Goal: Task Accomplishment & Management: Manage account settings

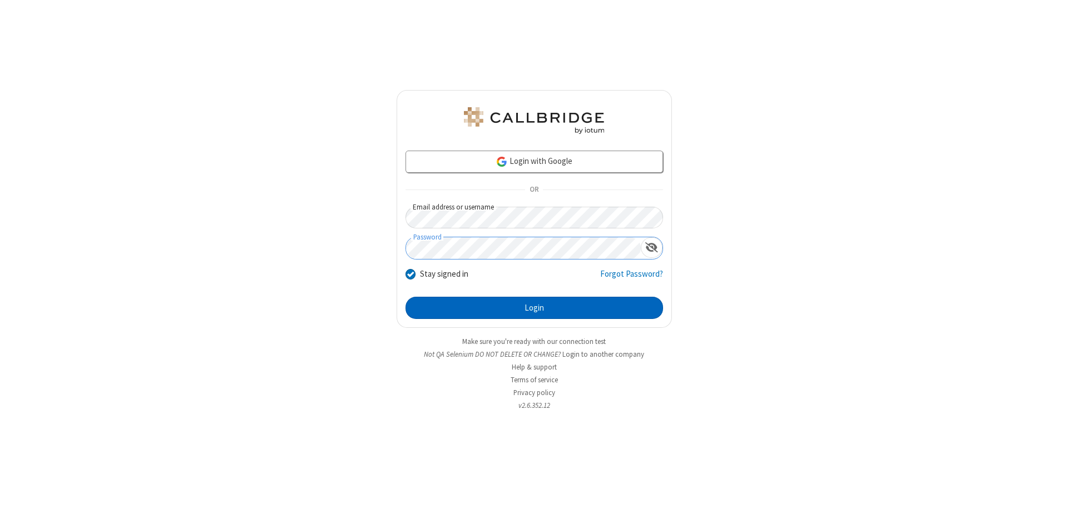
click at [534, 308] on button "Login" at bounding box center [533, 308] width 257 height 22
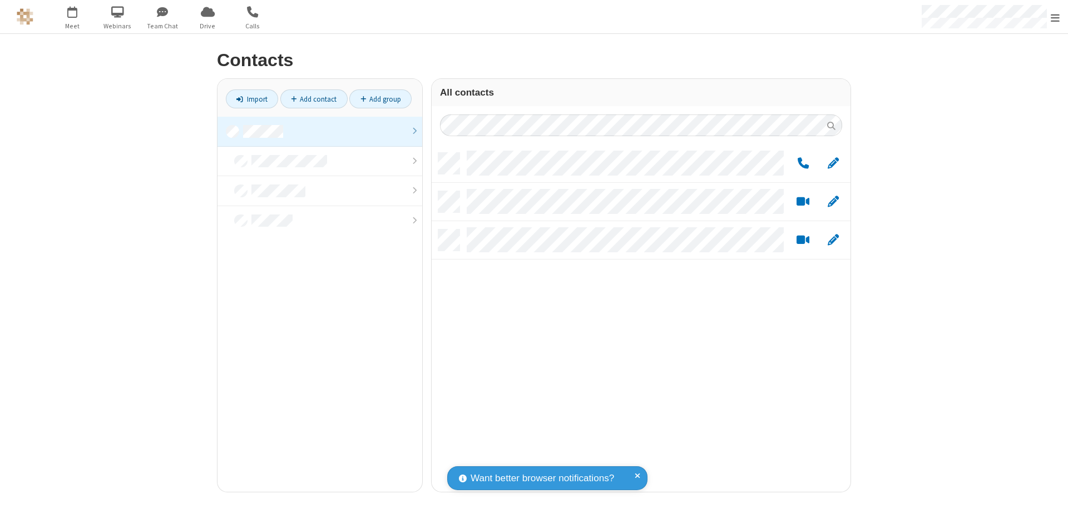
click at [320, 131] on link at bounding box center [319, 132] width 205 height 30
click at [833, 163] on span "Edit" at bounding box center [832, 164] width 11 height 14
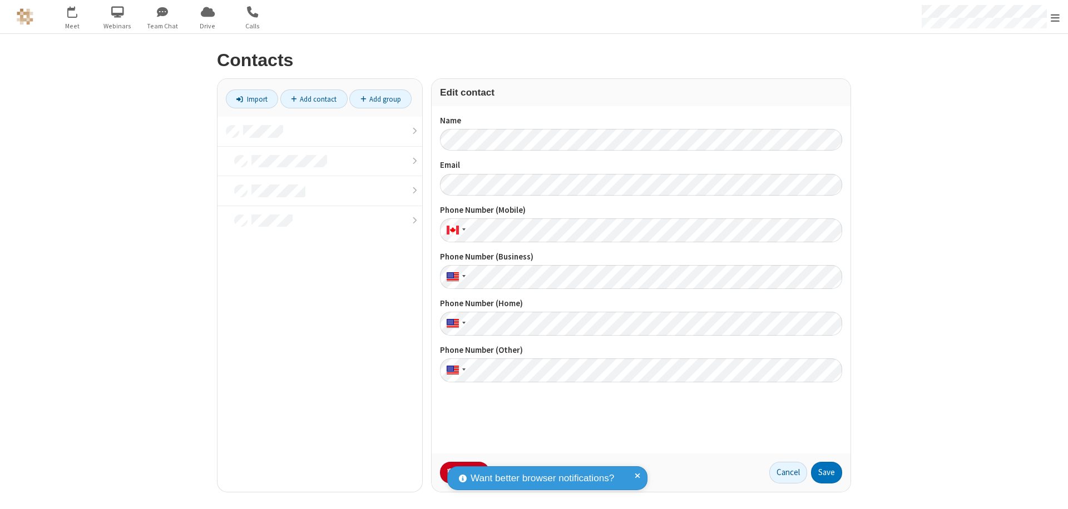
click at [0, 0] on button "No Thanks" at bounding box center [0, 0] width 0 height 0
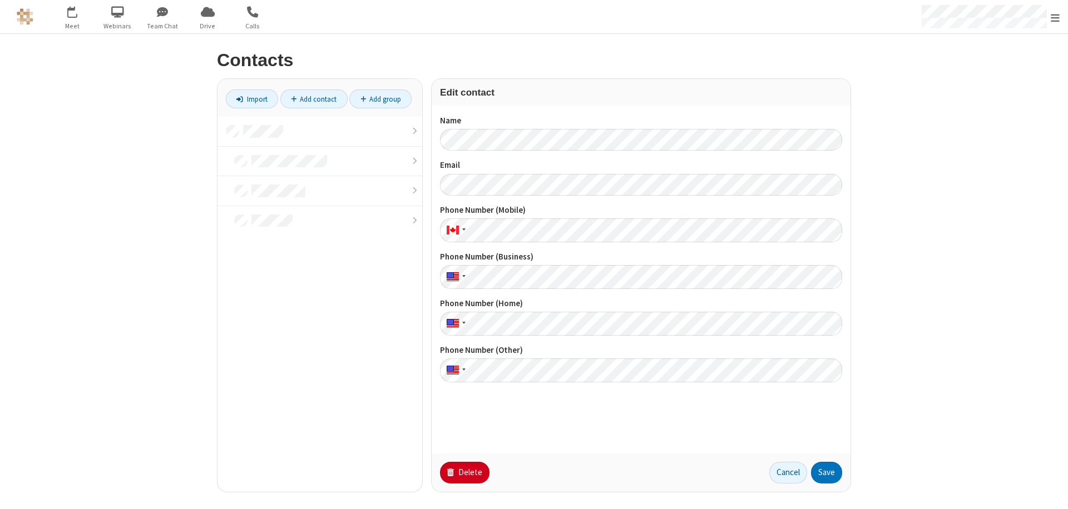
click at [463, 473] on button "Delete" at bounding box center [464, 473] width 49 height 22
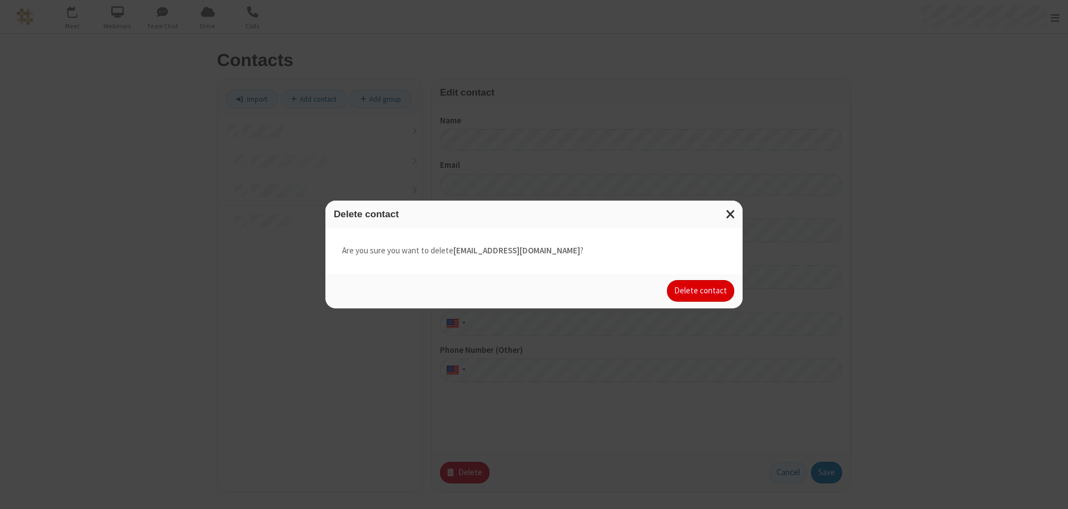
click at [701, 291] on button "Delete contact" at bounding box center [700, 291] width 67 height 22
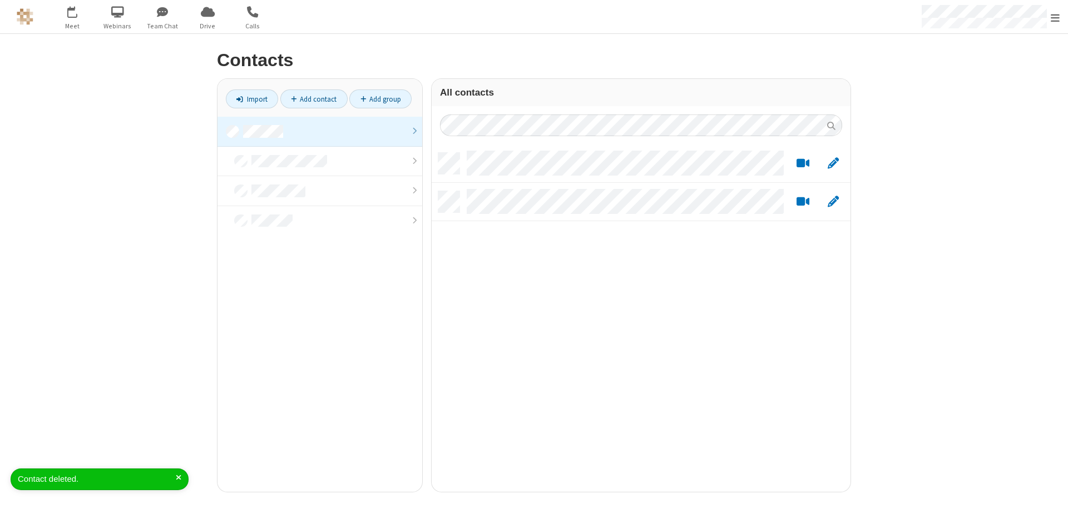
scroll to position [339, 410]
